Goal: Transaction & Acquisition: Purchase product/service

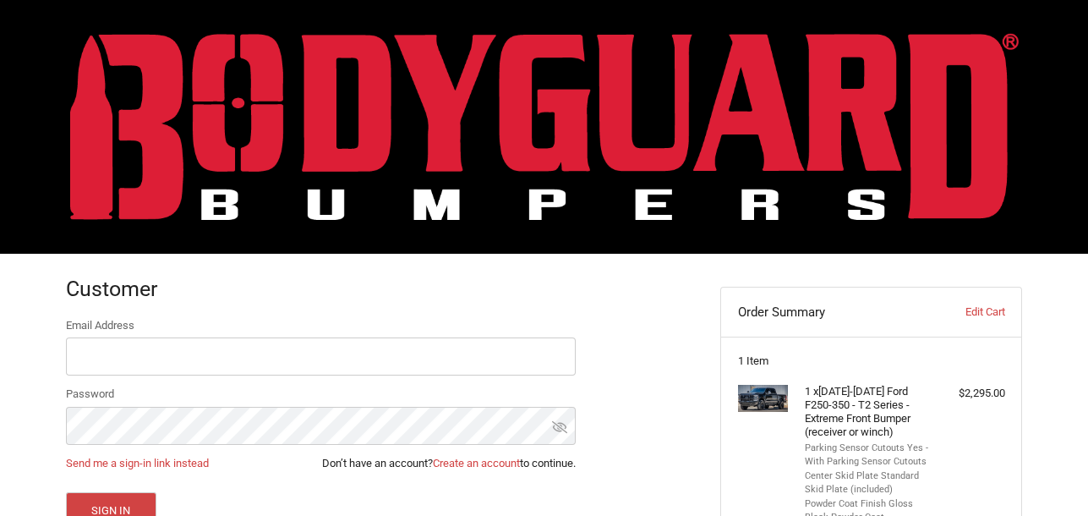
click at [429, 129] on img at bounding box center [544, 126] width 949 height 187
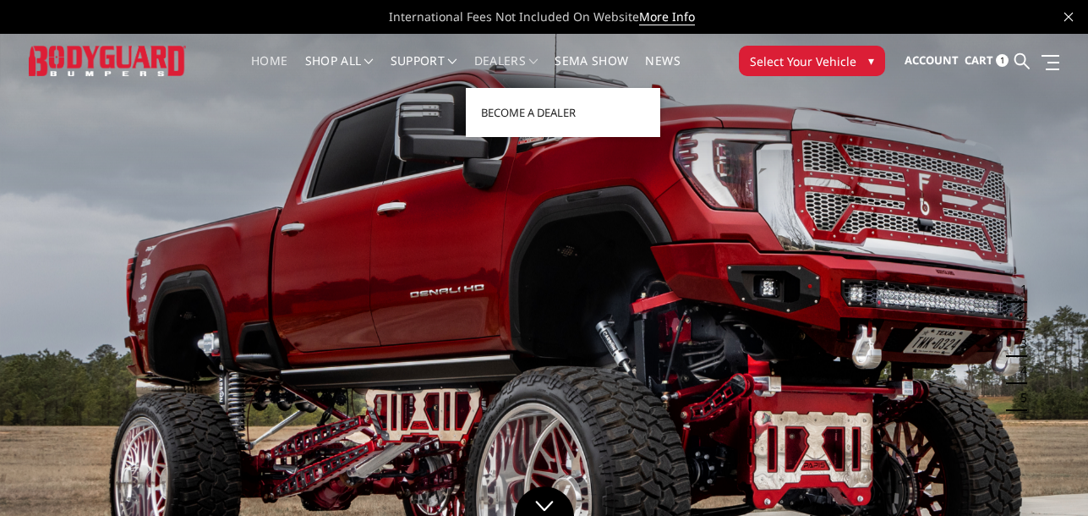
click at [510, 59] on link "Dealers" at bounding box center [506, 71] width 64 height 33
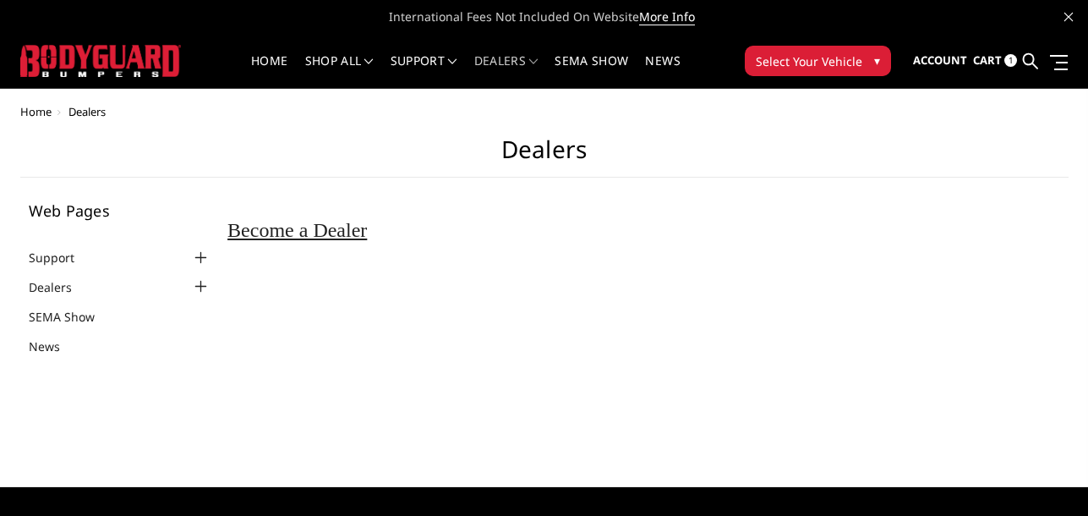
click at [202, 281] on div at bounding box center [200, 286] width 20 height 20
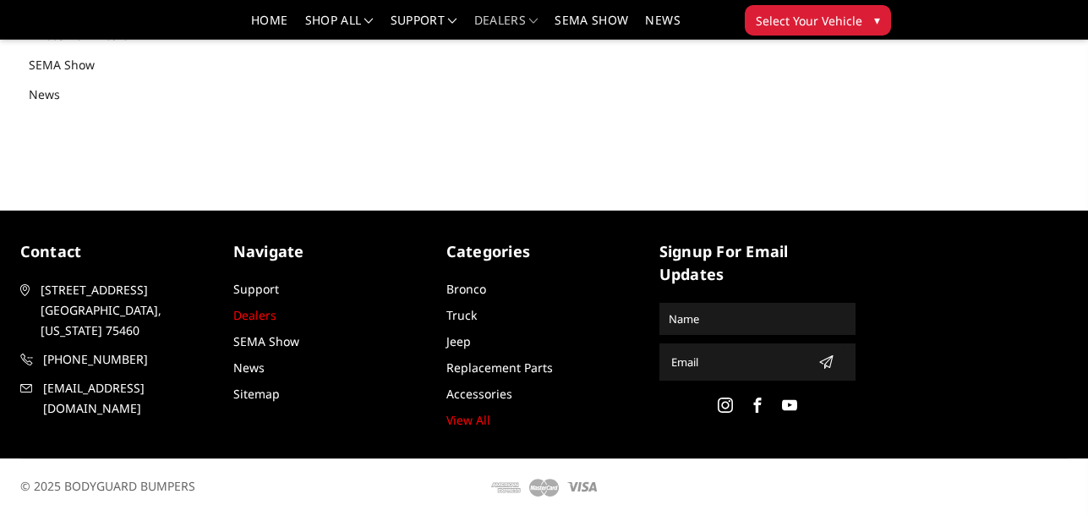
click at [255, 313] on link "Dealers" at bounding box center [254, 315] width 43 height 16
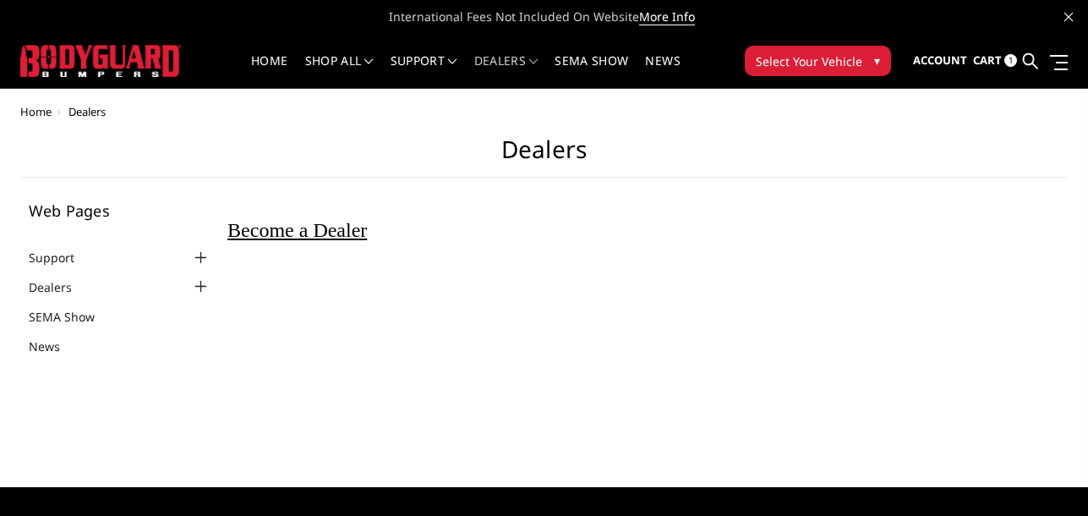
click at [353, 232] on span "Become a Dealer" at bounding box center [297, 230] width 140 height 22
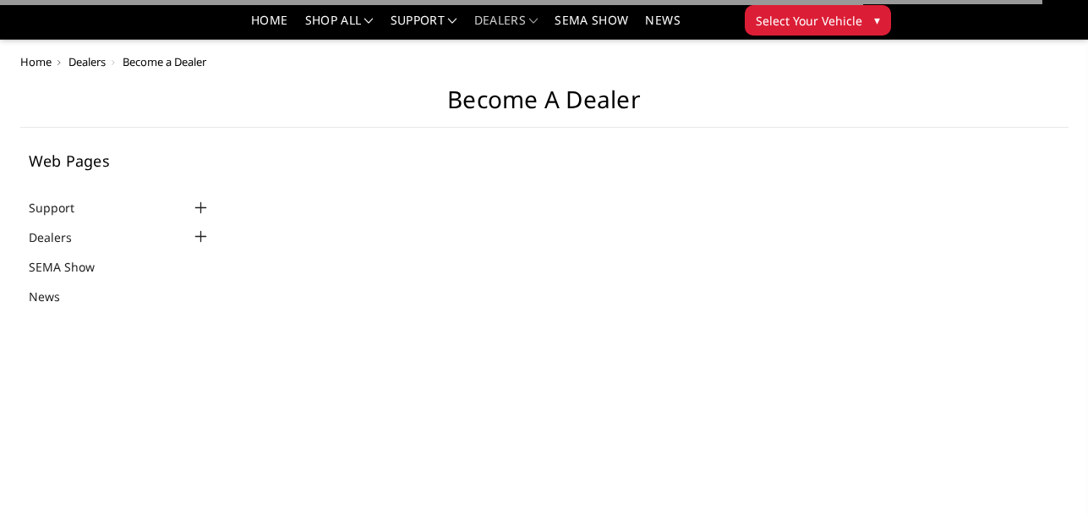
scroll to position [276, 0]
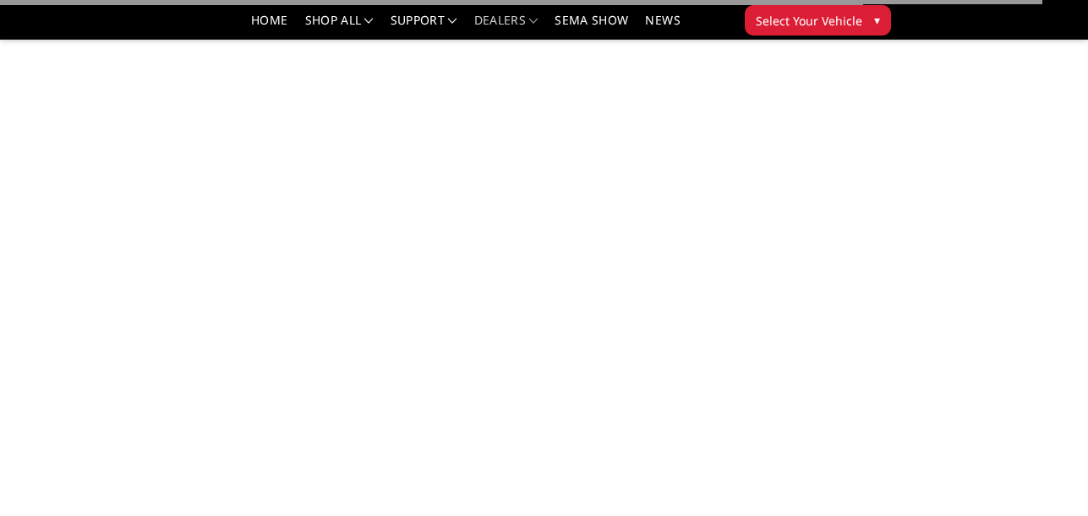
select select "US"
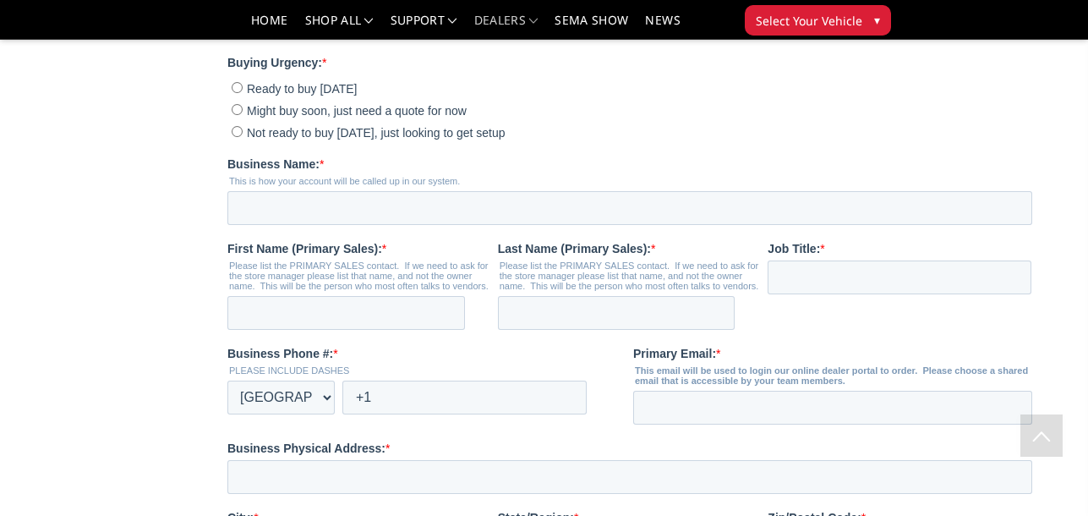
scroll to position [0, 0]
